Goal: Transaction & Acquisition: Purchase product/service

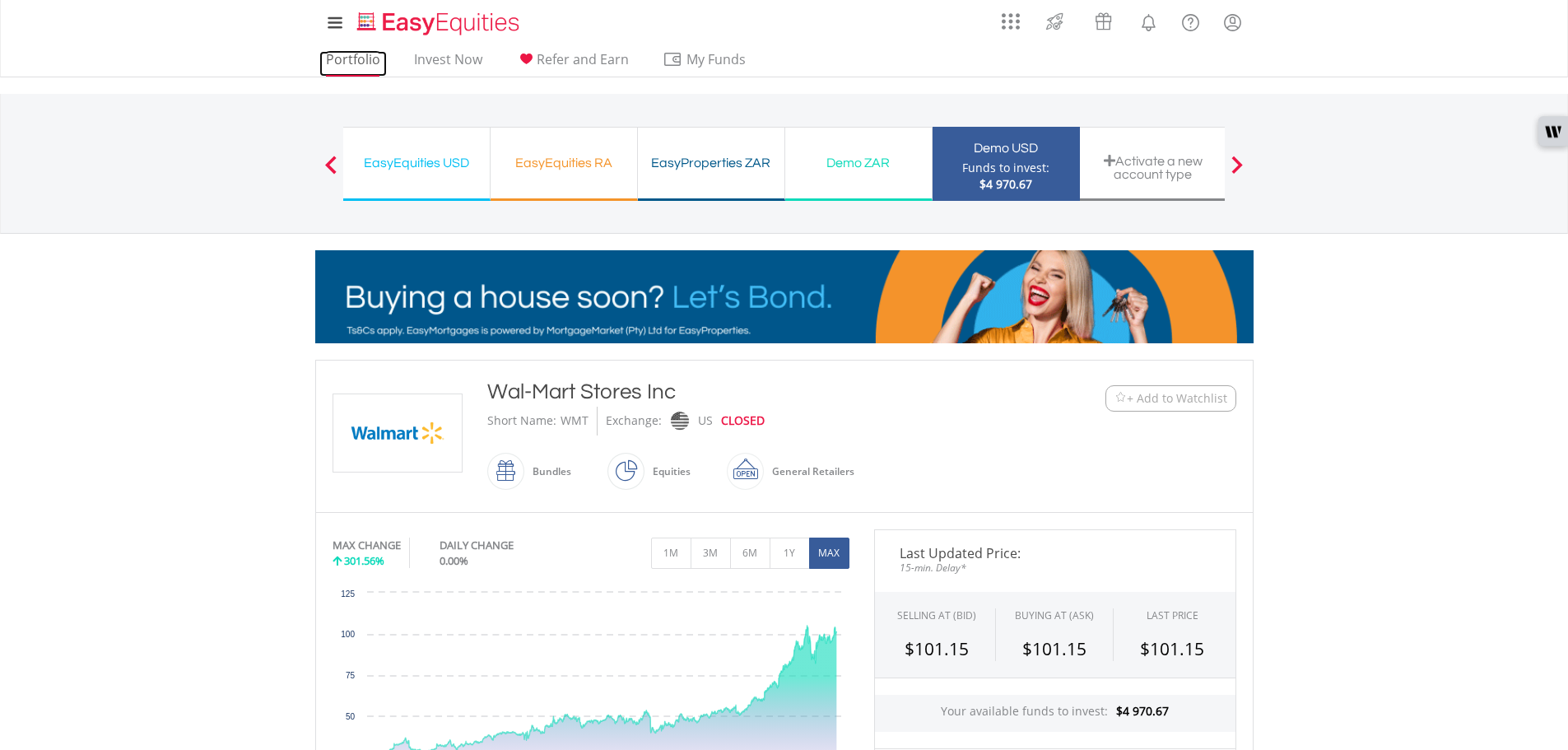
click at [342, 66] on link "Portfolio" at bounding box center [353, 64] width 68 height 26
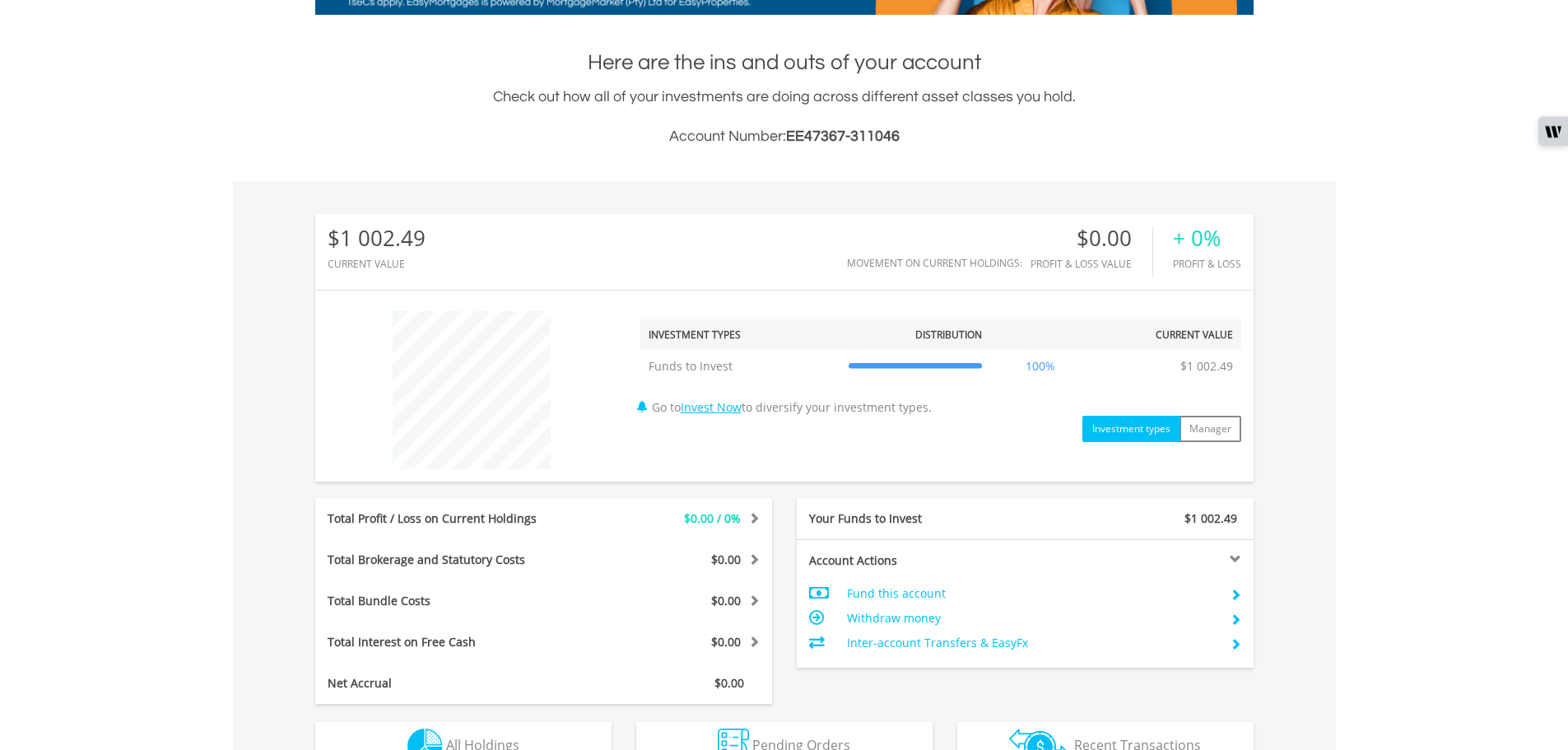
scroll to position [329, 0]
click at [713, 408] on link "Invest Now" at bounding box center [711, 407] width 61 height 16
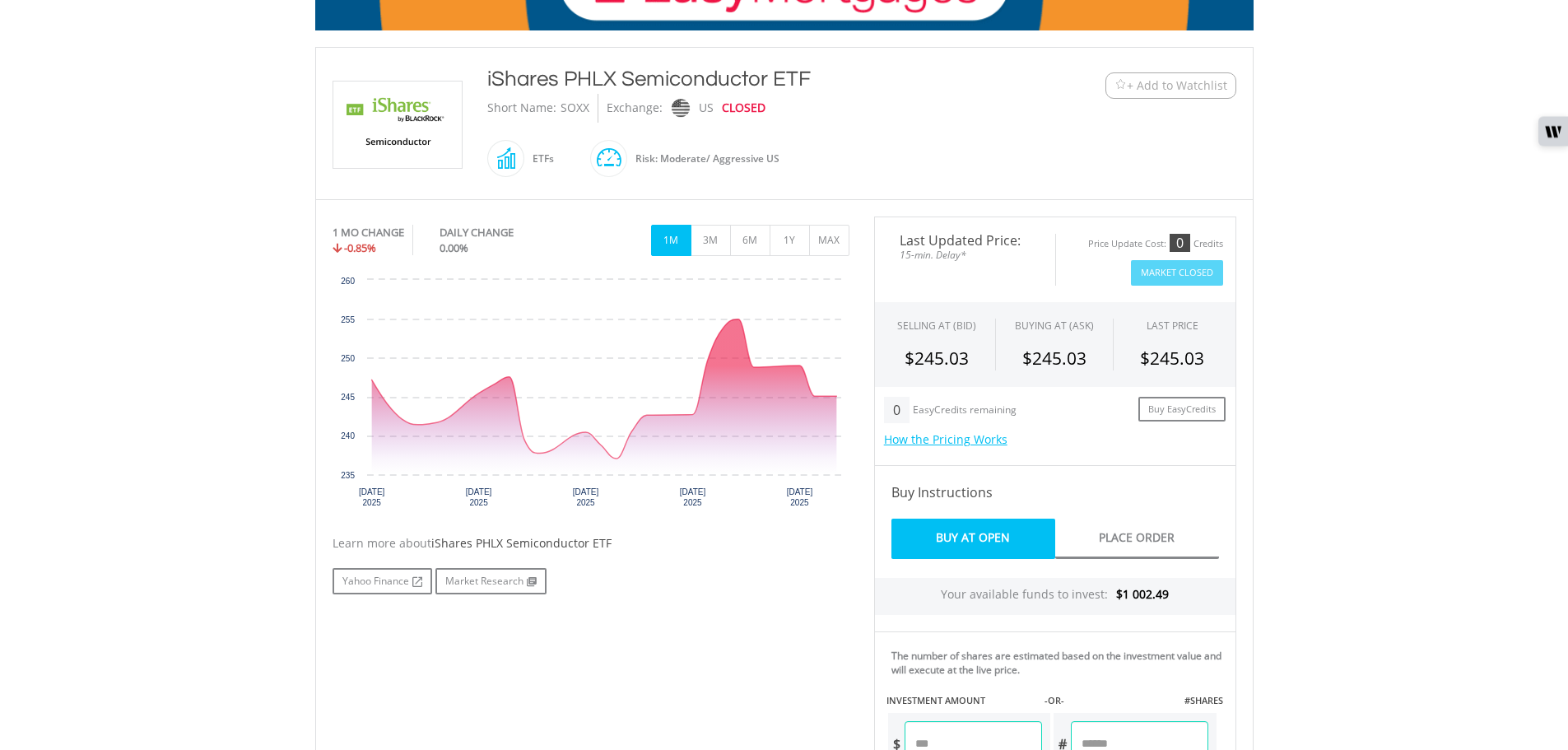
scroll to position [412, 0]
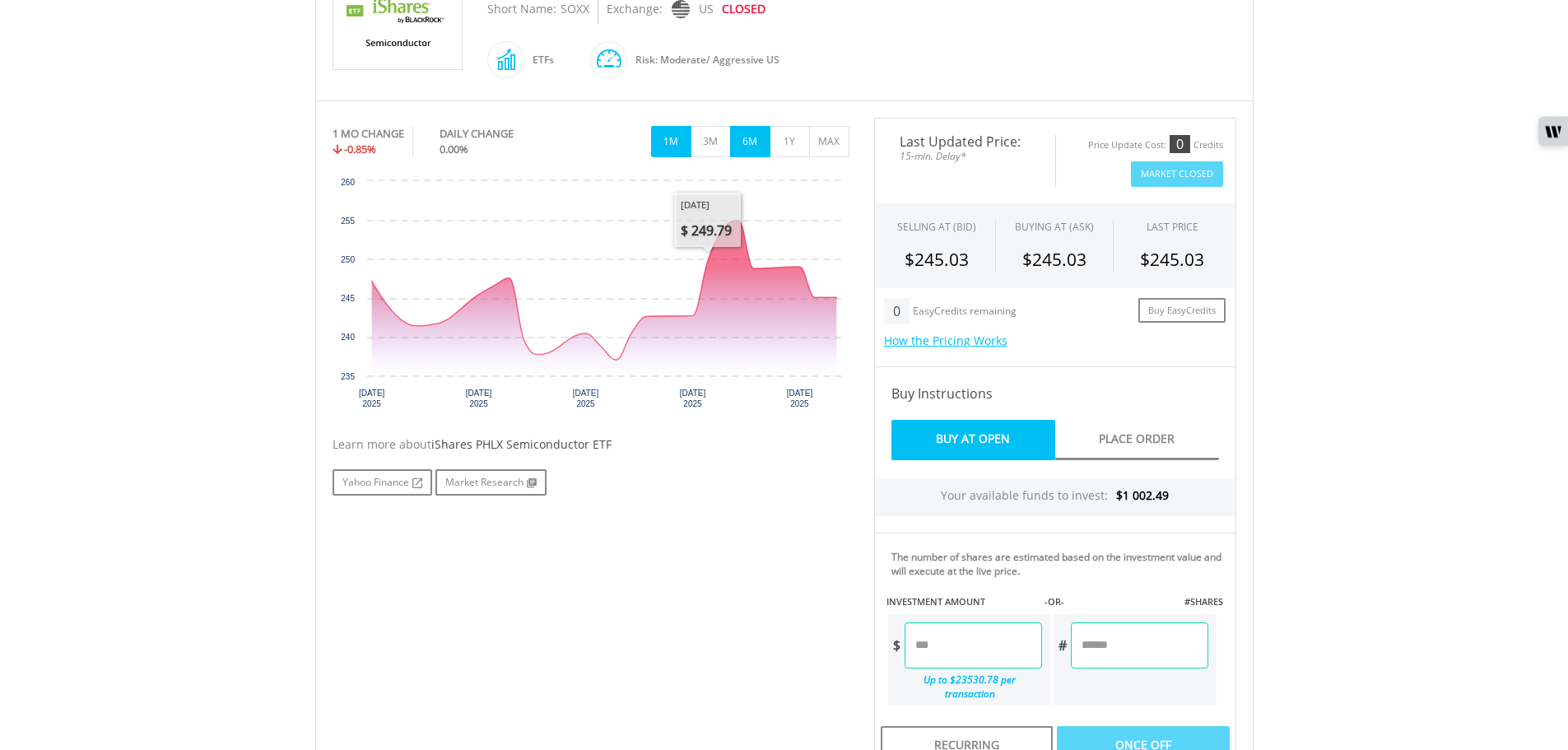
click at [742, 133] on button "6M" at bounding box center [750, 142] width 40 height 31
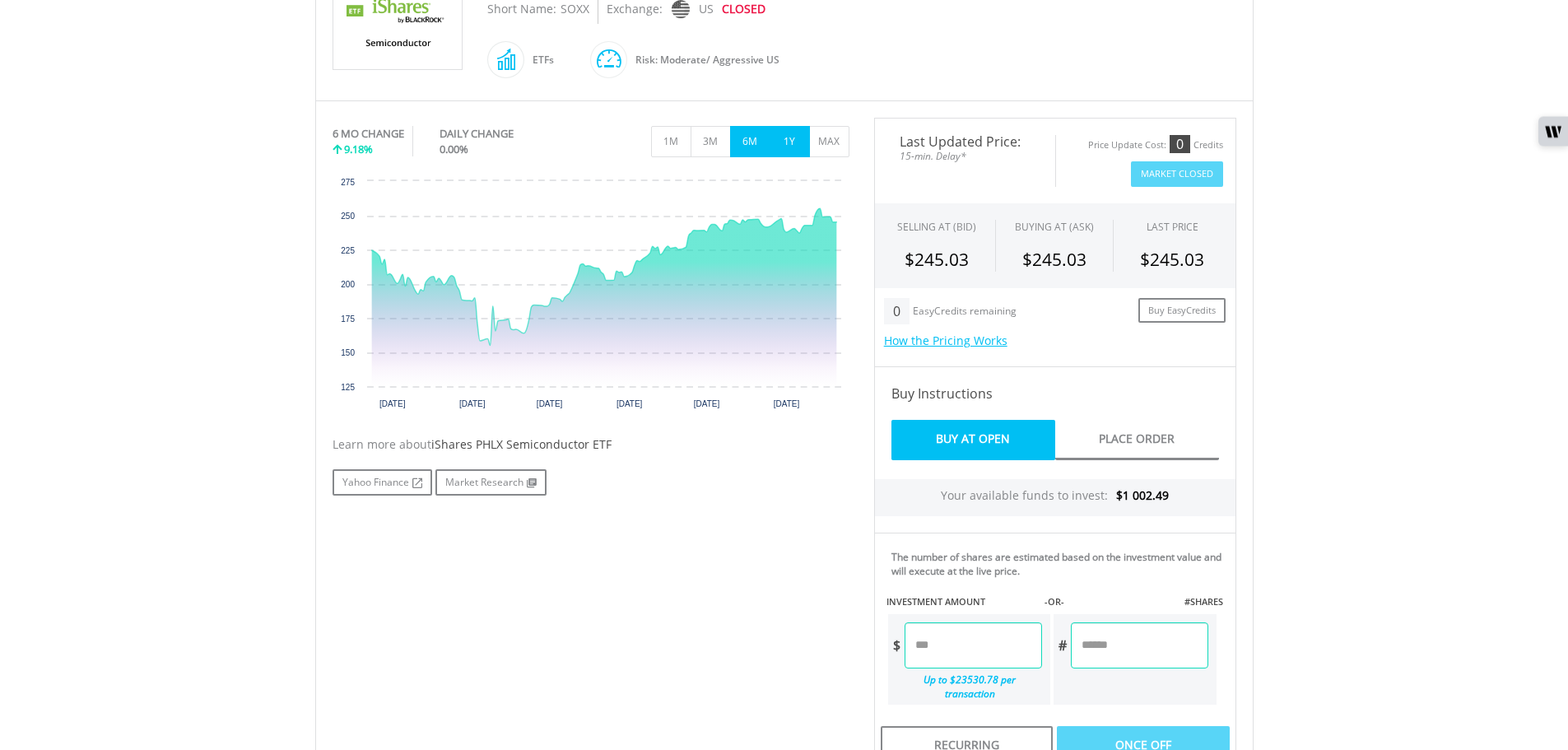
click at [790, 142] on button "1Y" at bounding box center [789, 142] width 40 height 31
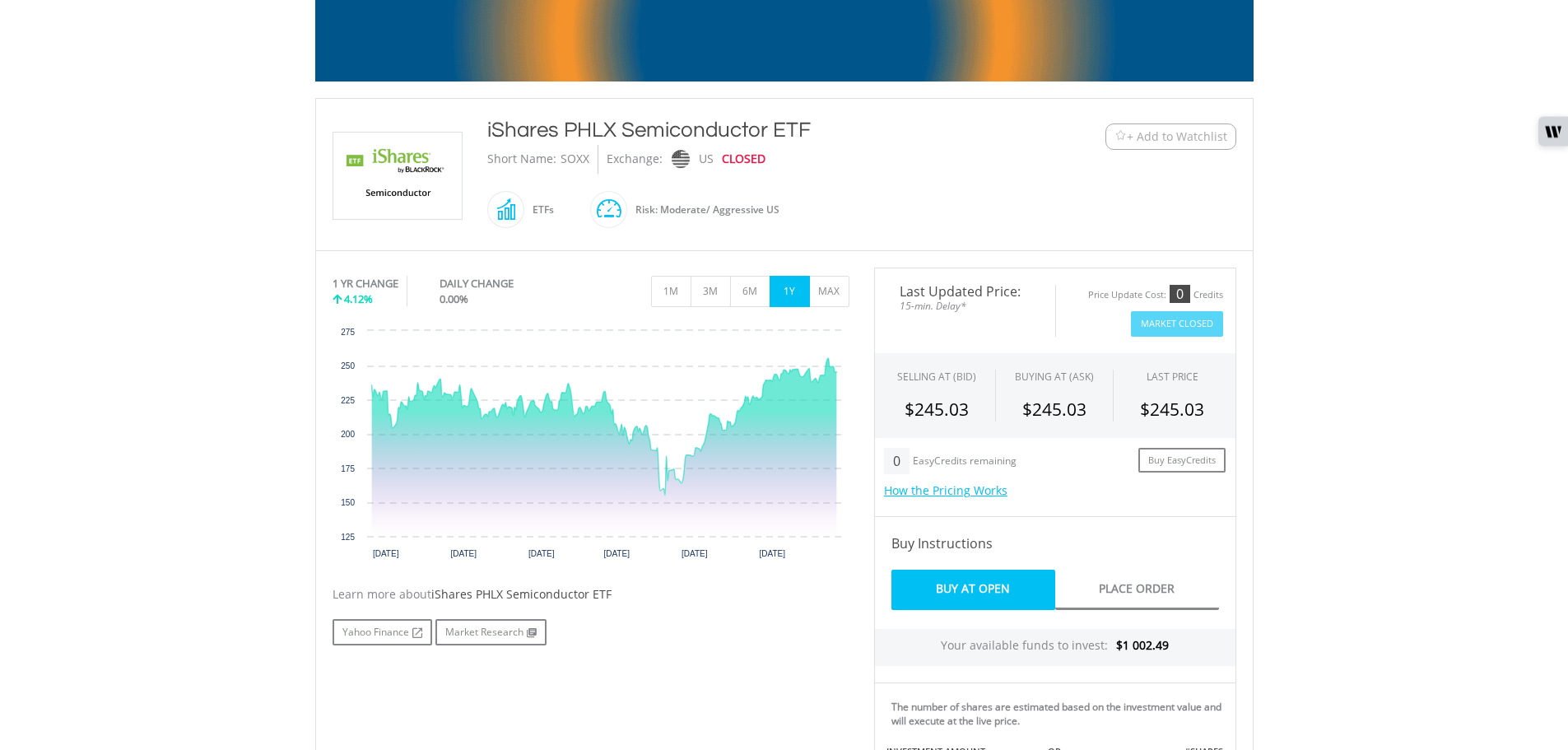
scroll to position [247, 0]
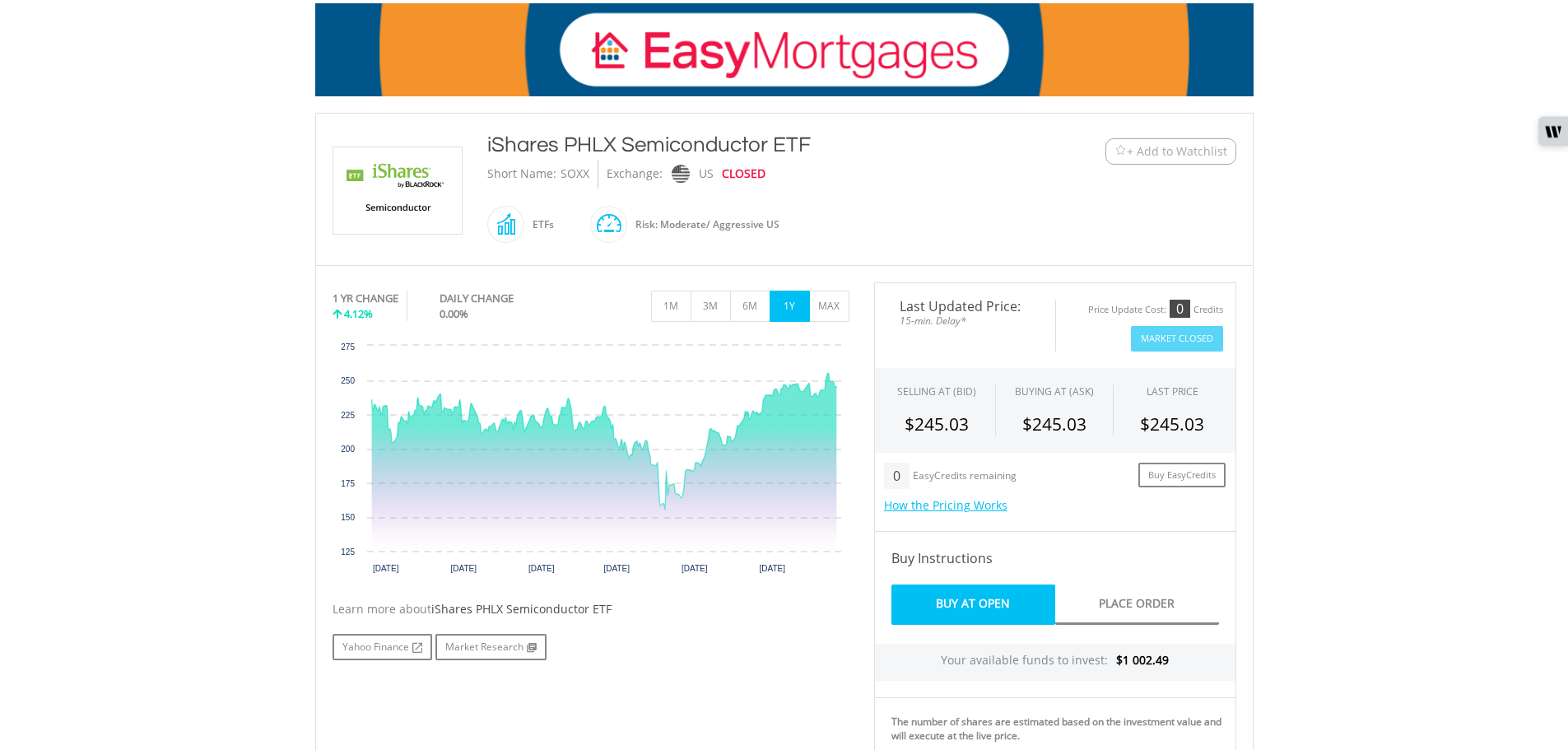
drag, startPoint x: 587, startPoint y: 175, endPoint x: 560, endPoint y: 169, distance: 27.7
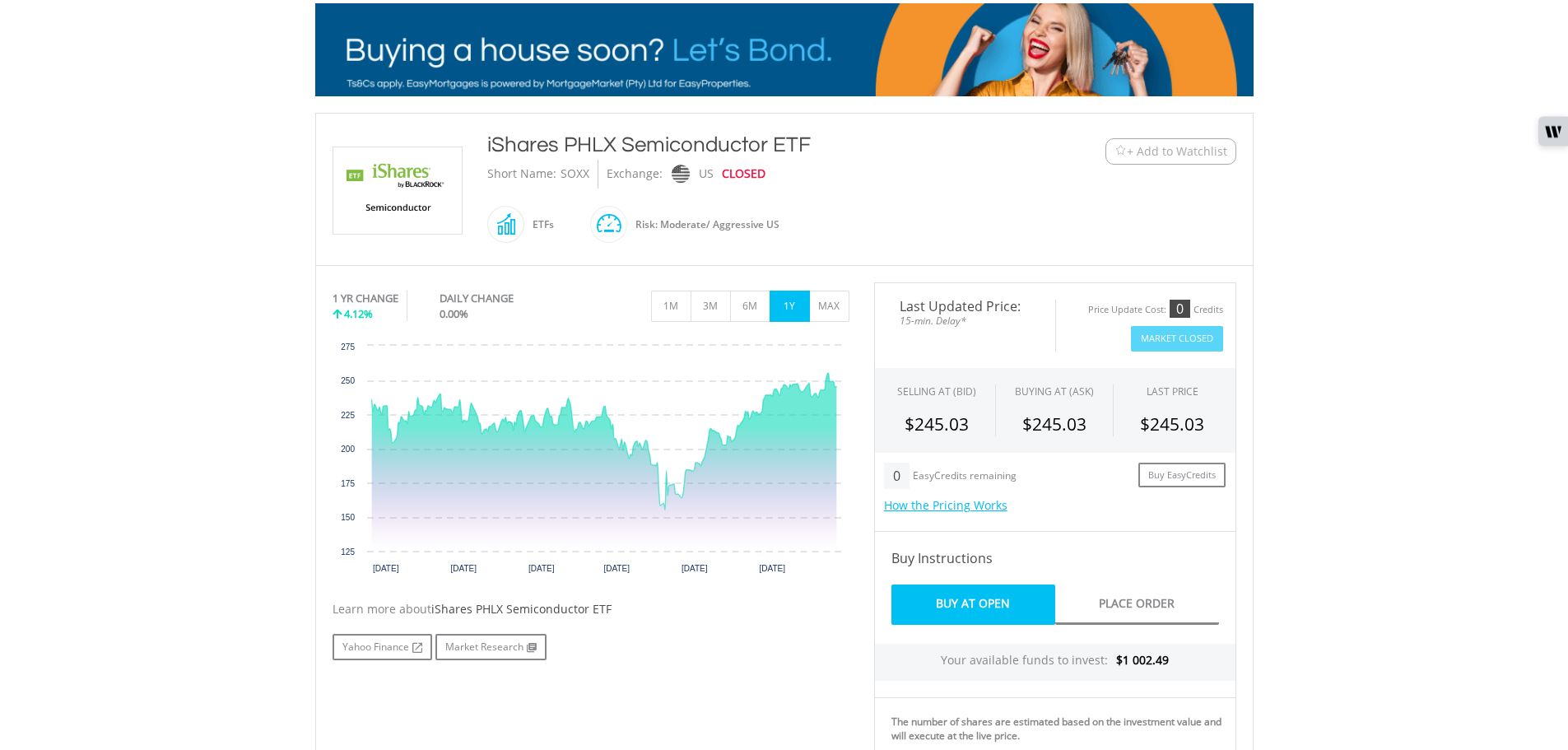
click at [561, 169] on div "SOXX" at bounding box center [575, 174] width 28 height 29
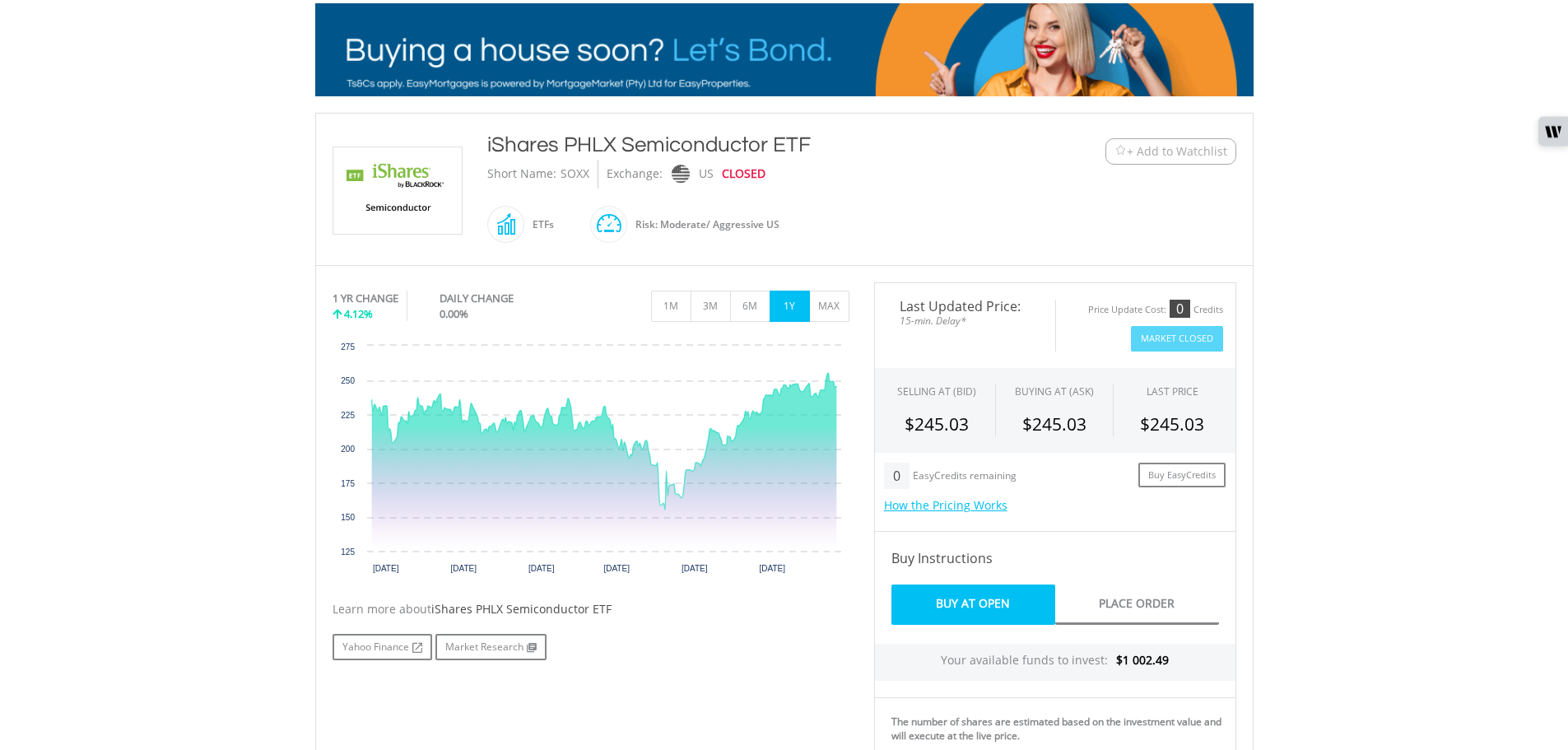
copy div "SOXX"
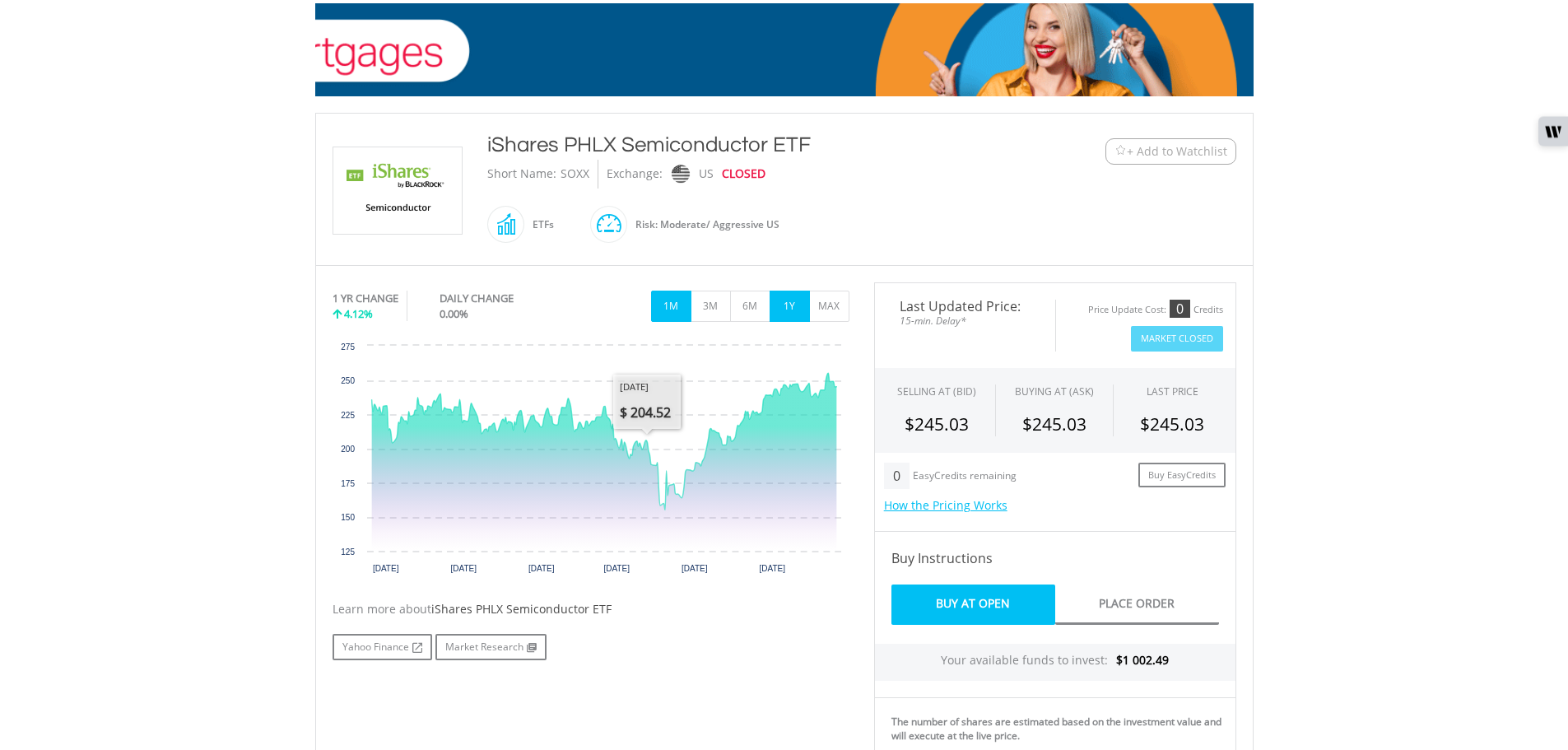
click at [667, 304] on button "1M" at bounding box center [671, 307] width 40 height 31
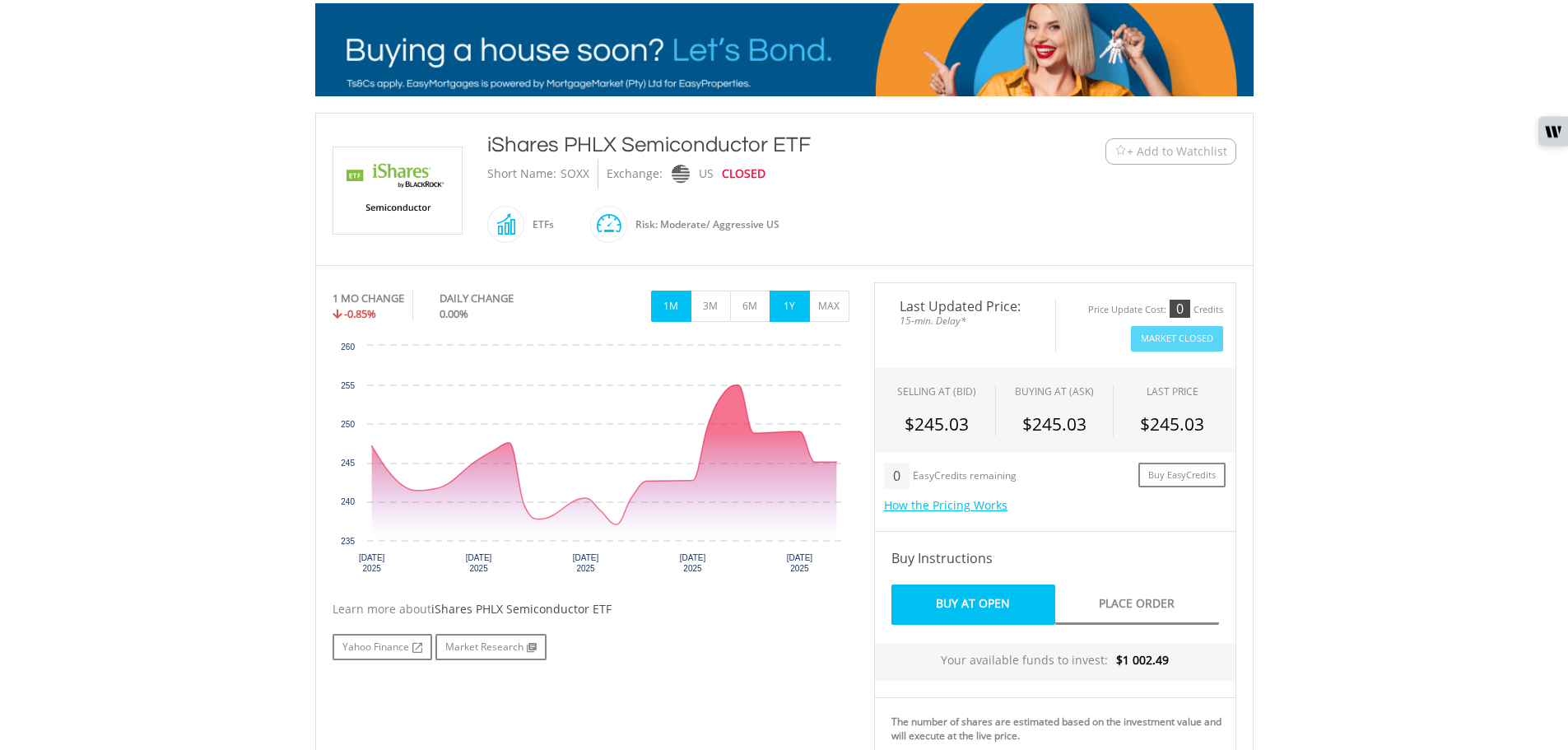
click at [782, 312] on button "1Y" at bounding box center [789, 307] width 40 height 31
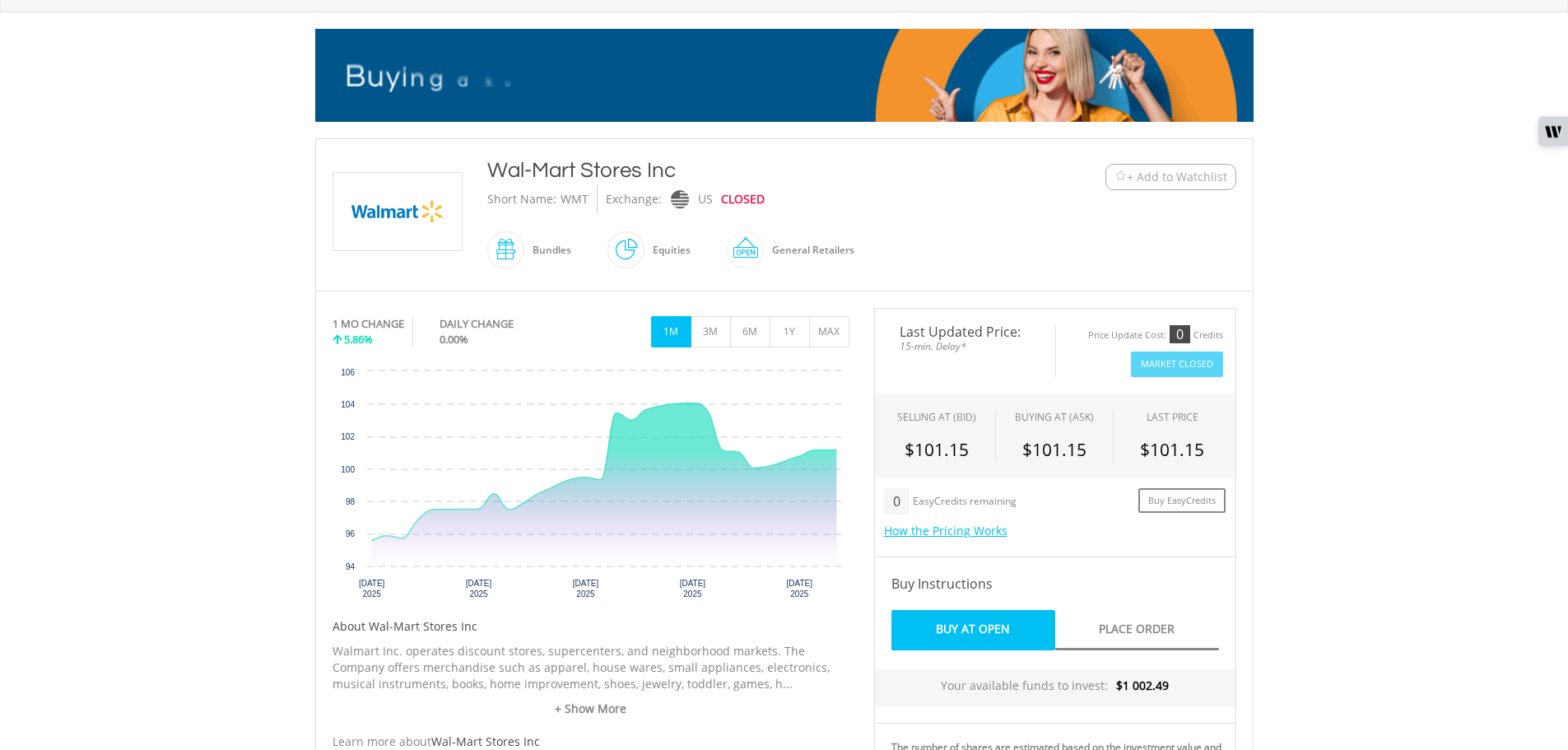
scroll to position [83, 0]
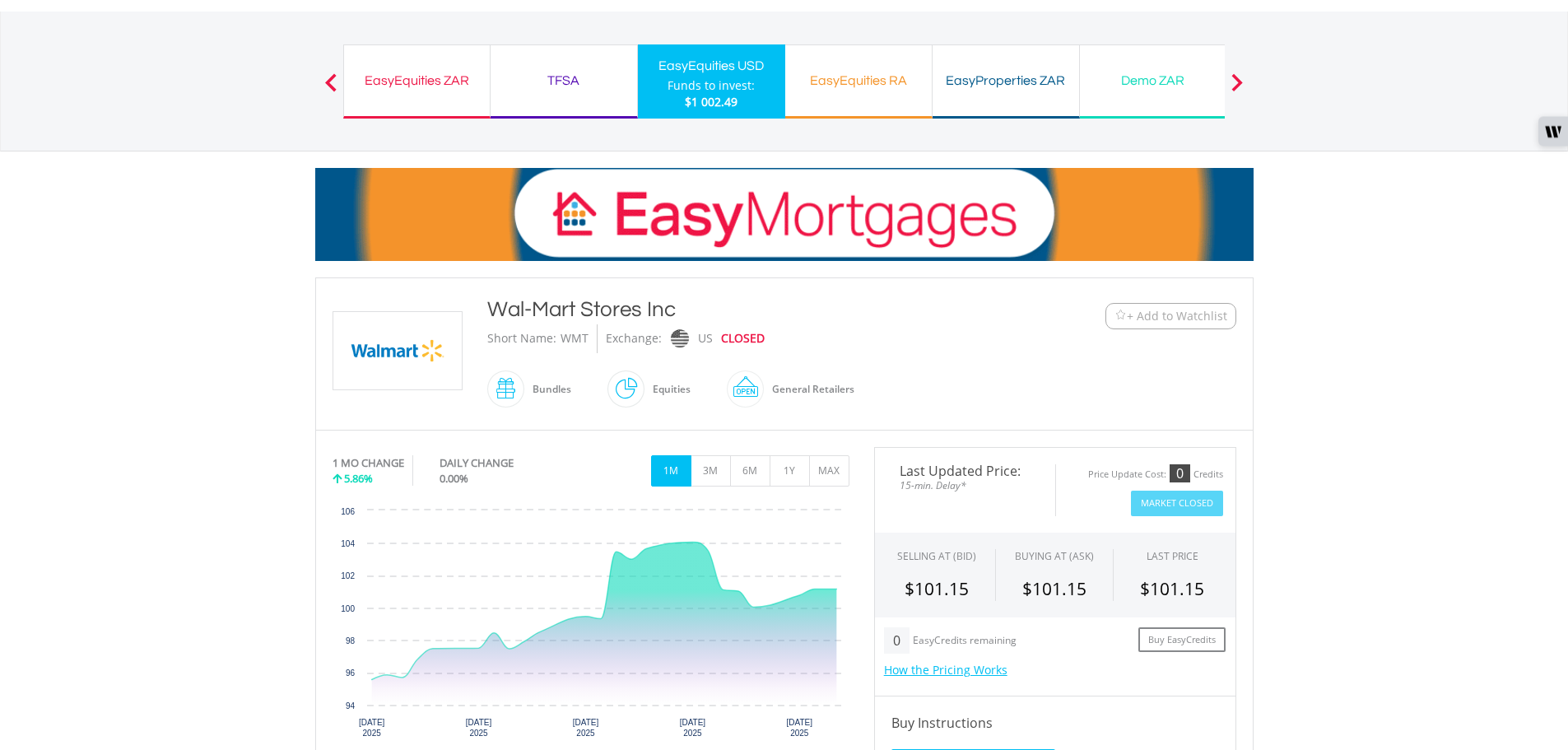
click at [1188, 312] on span "+ Add to Watchlist" at bounding box center [1177, 316] width 100 height 17
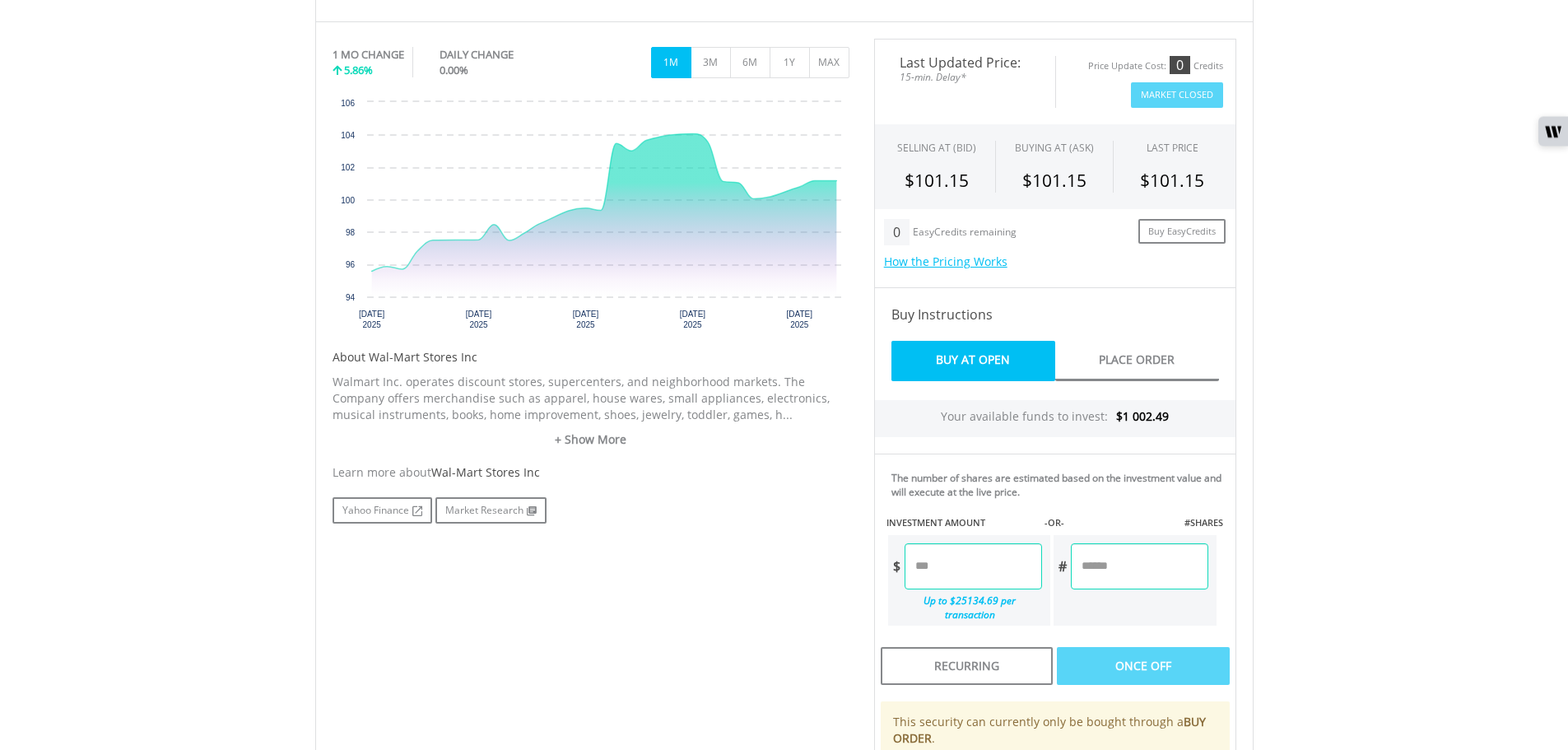
scroll to position [494, 0]
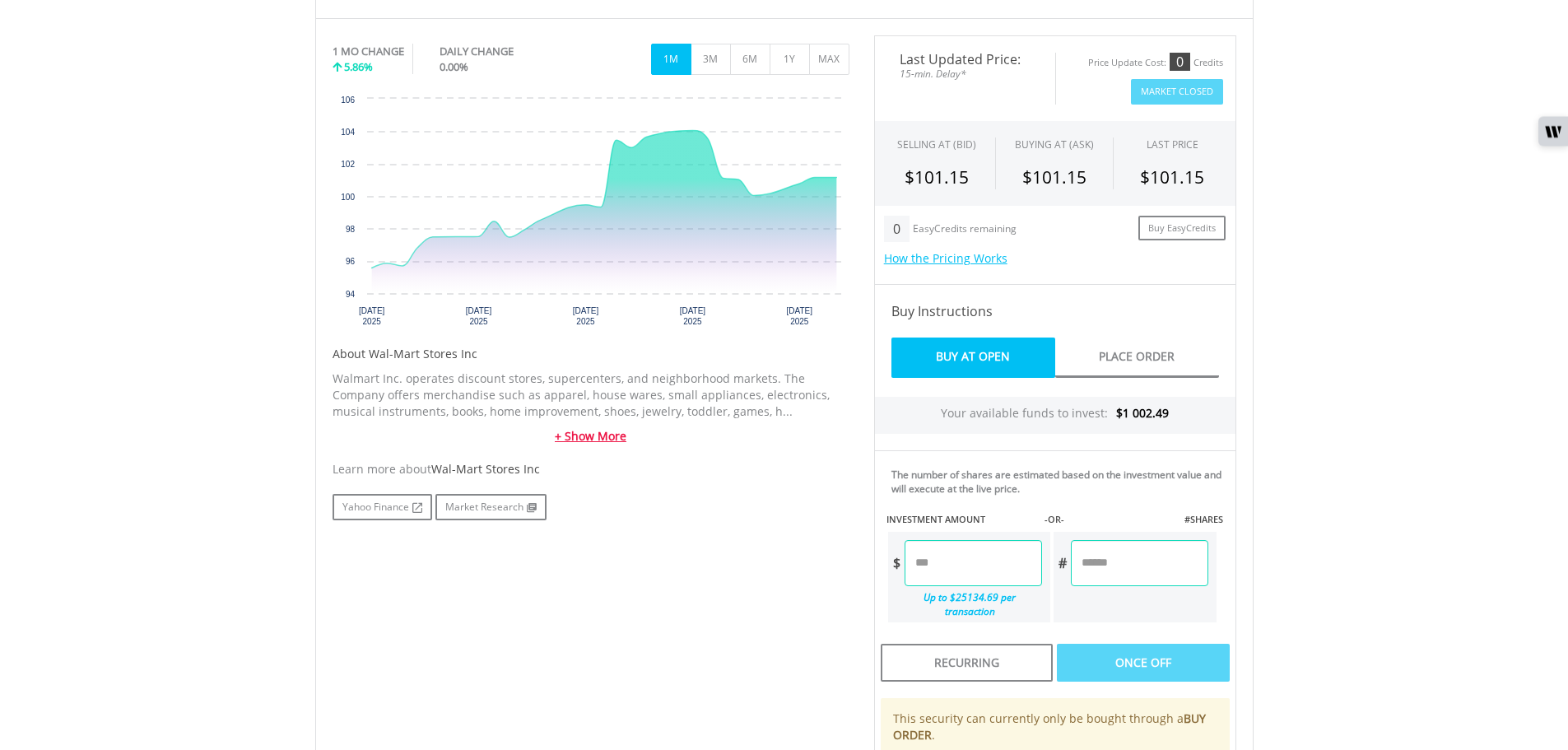
click at [582, 438] on link "+ Show More" at bounding box center [590, 436] width 517 height 17
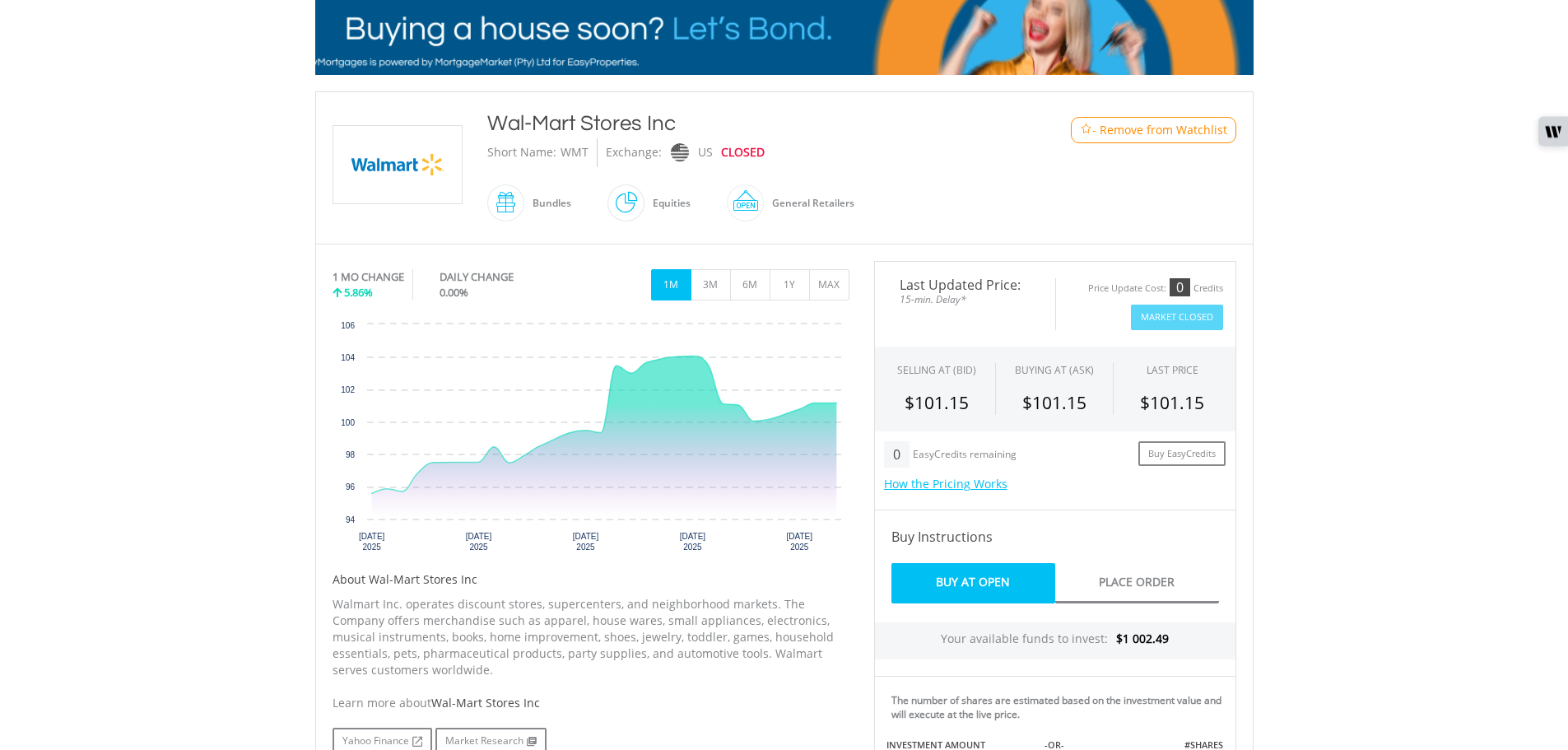
scroll to position [247, 0]
